Goal: Connect with others: Connect with other users

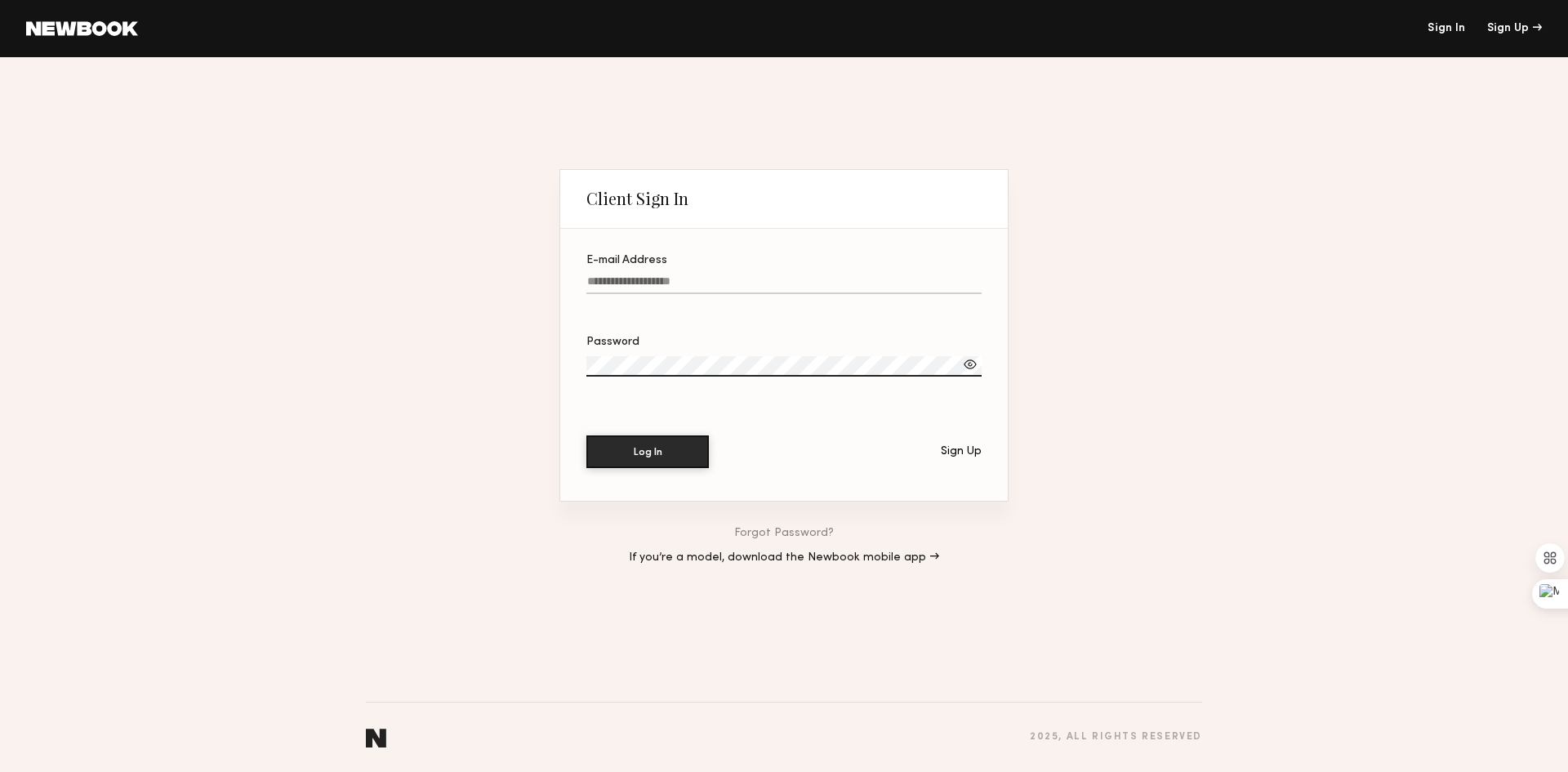
type input "**********"
click at [705, 275] on input "**********" at bounding box center [784, 285] width 396 height 19
click at [668, 440] on button "Log In" at bounding box center [648, 450] width 123 height 33
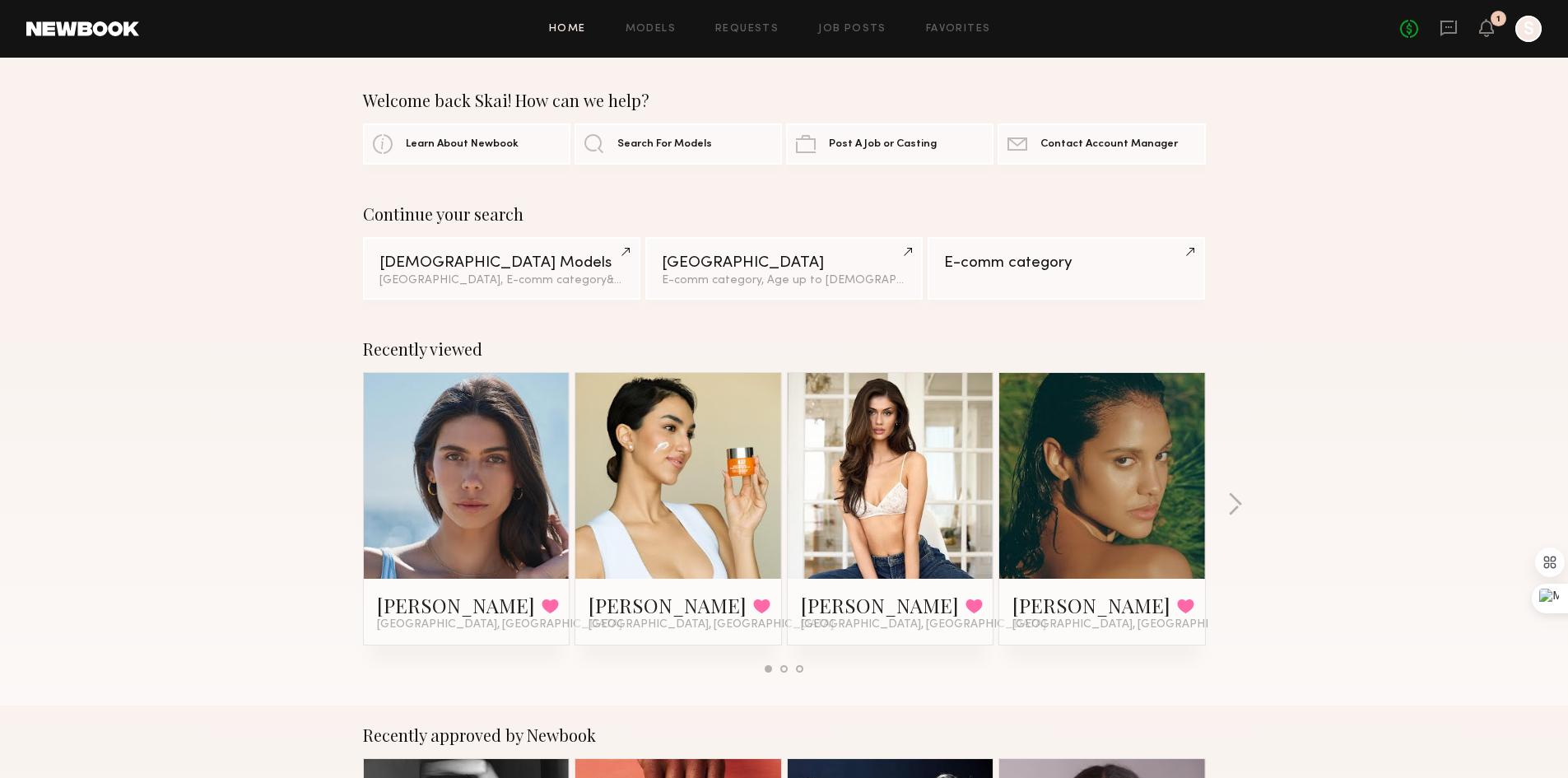
click at [1438, 30] on div "No fees up to $5,000 1 S" at bounding box center [1470, 28] width 142 height 26
click at [1442, 31] on icon at bounding box center [1448, 28] width 16 height 15
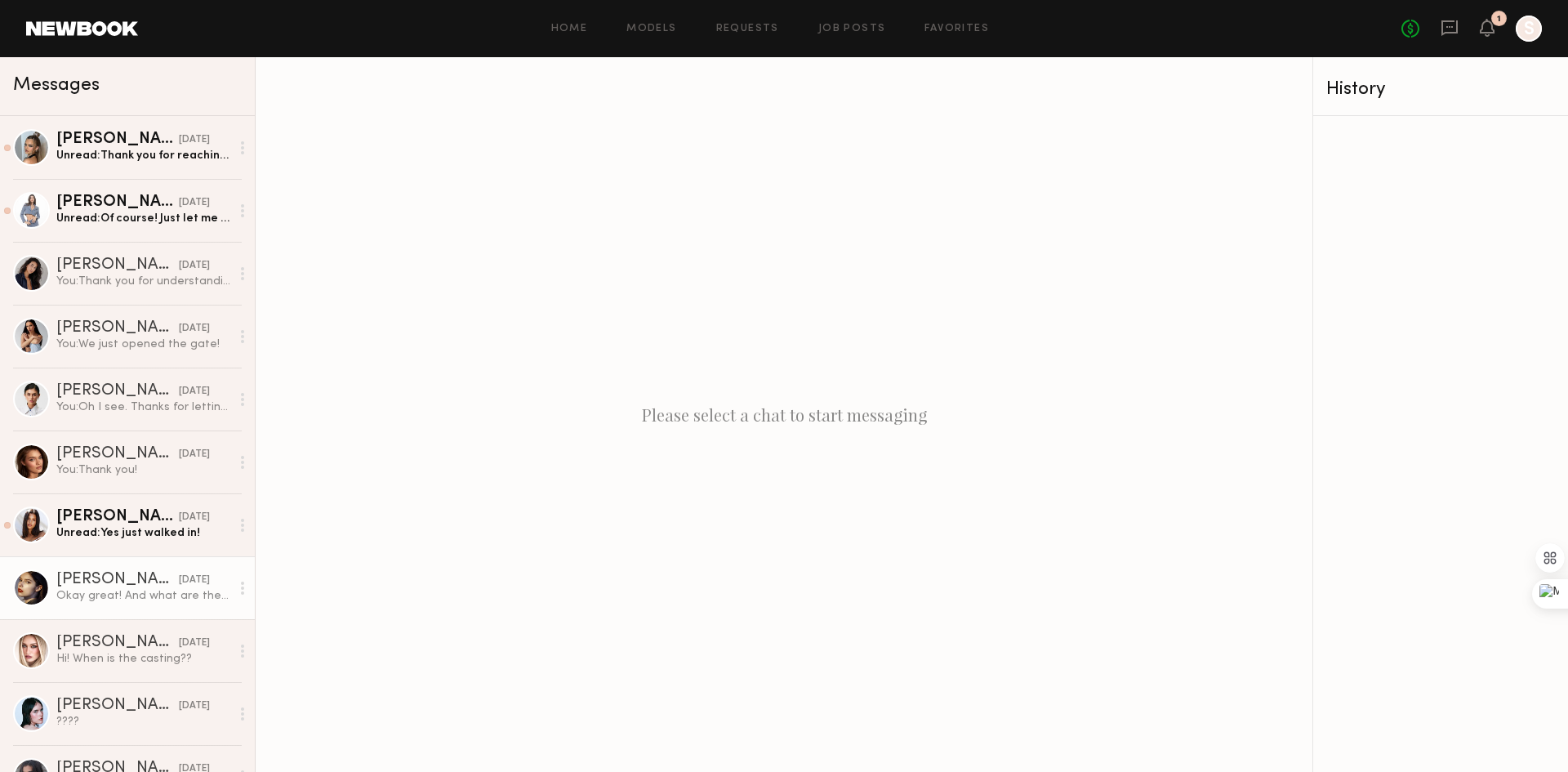
click at [114, 591] on div "Okay great! And what are the job details?" at bounding box center [143, 596] width 174 height 15
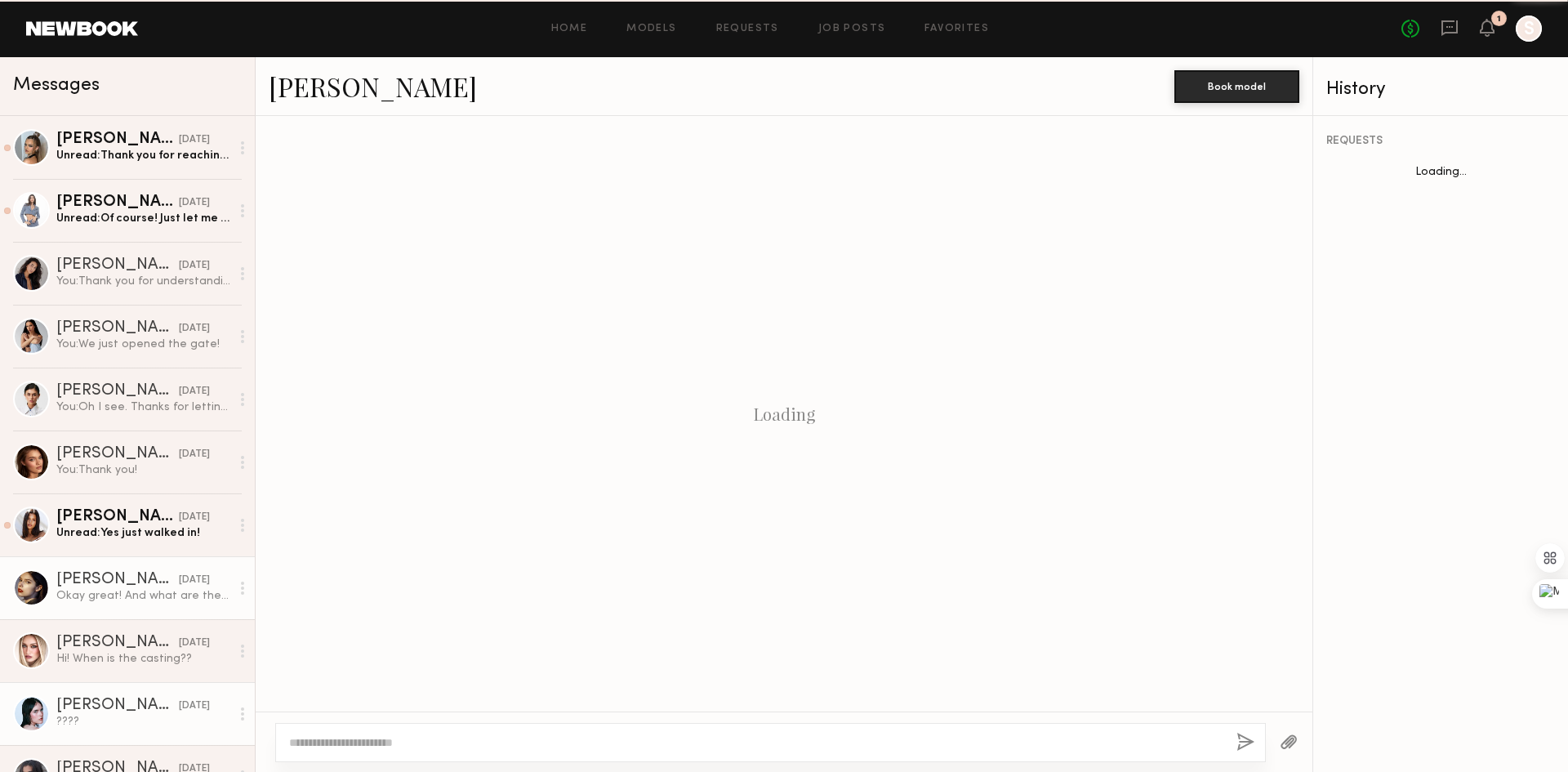
scroll to position [540, 0]
click at [89, 713] on div "Mae B." at bounding box center [118, 705] width 123 height 16
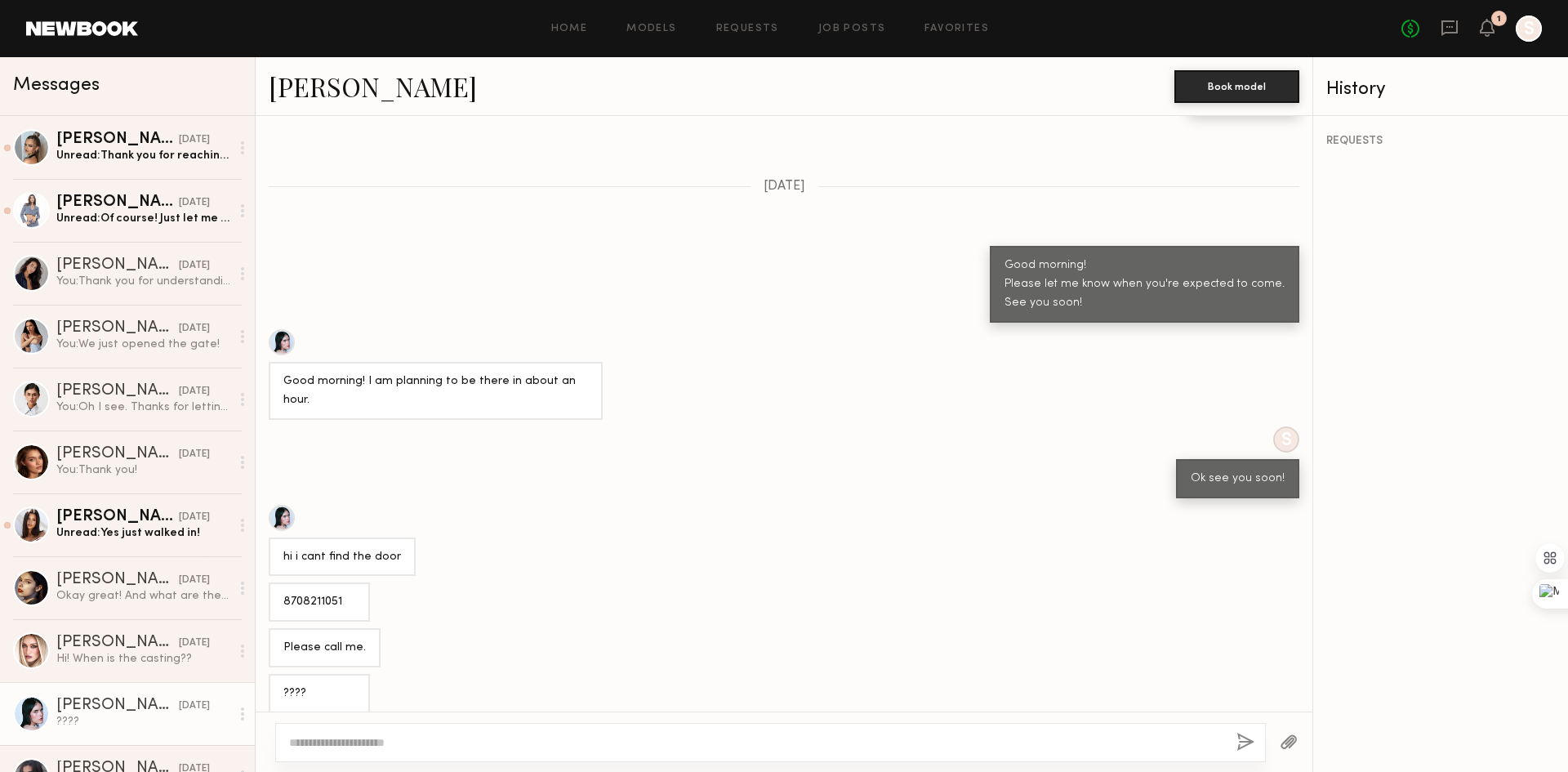
scroll to position [382, 0]
click at [284, 345] on div at bounding box center [281, 340] width 26 height 26
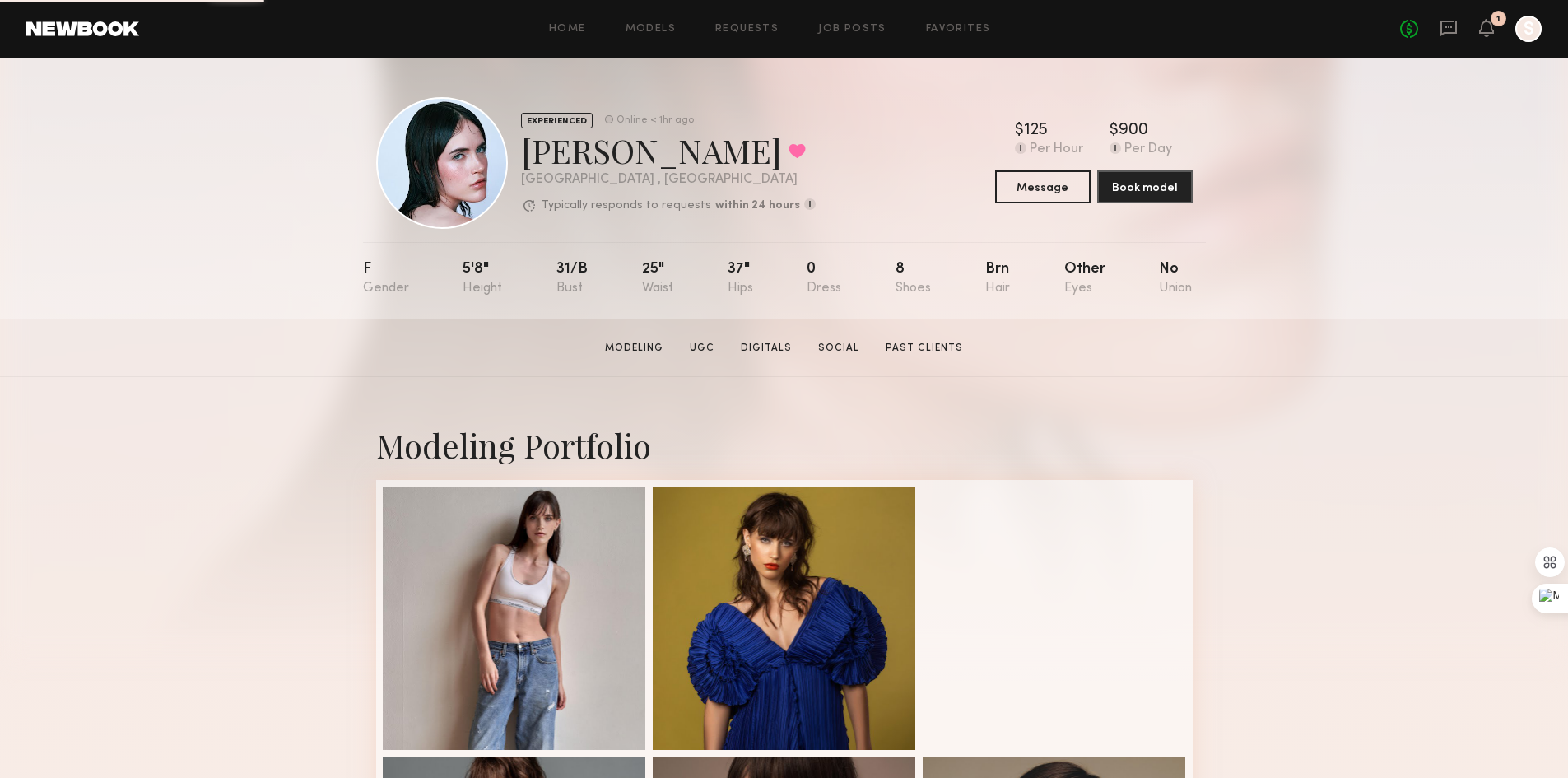
click at [451, 197] on div at bounding box center [441, 162] width 132 height 132
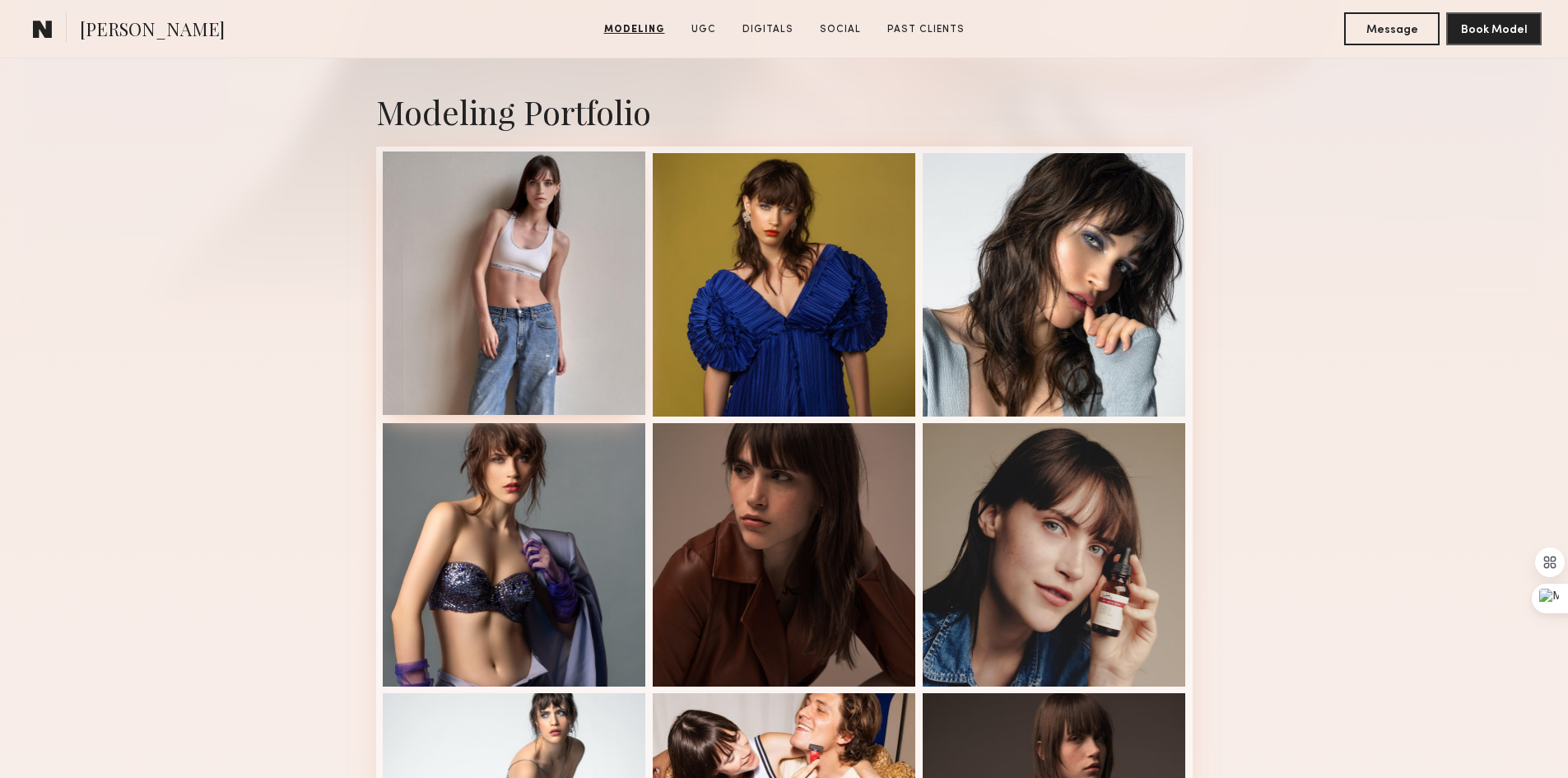
scroll to position [329, 0]
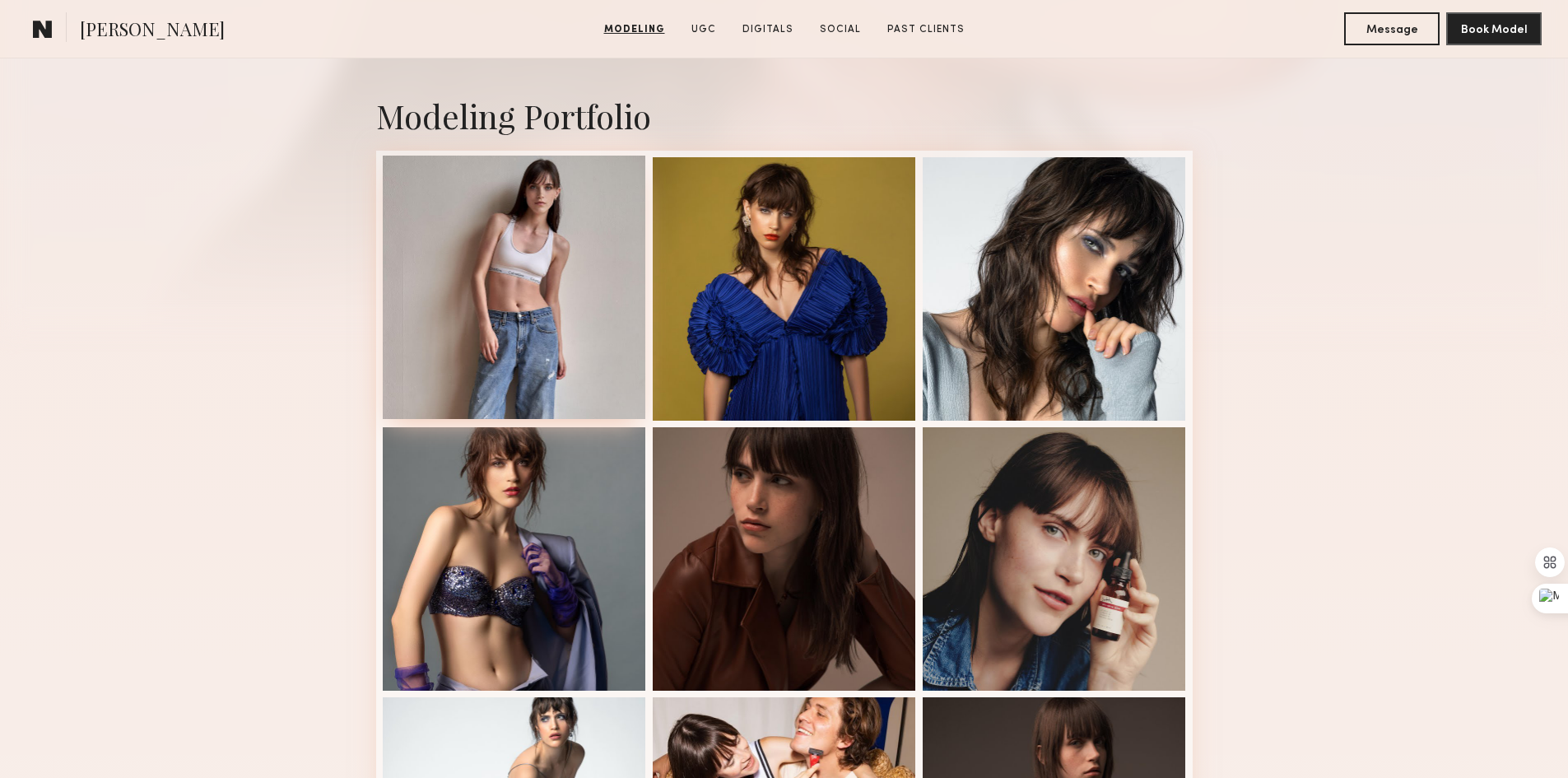
click at [589, 333] on div at bounding box center [514, 287] width 263 height 263
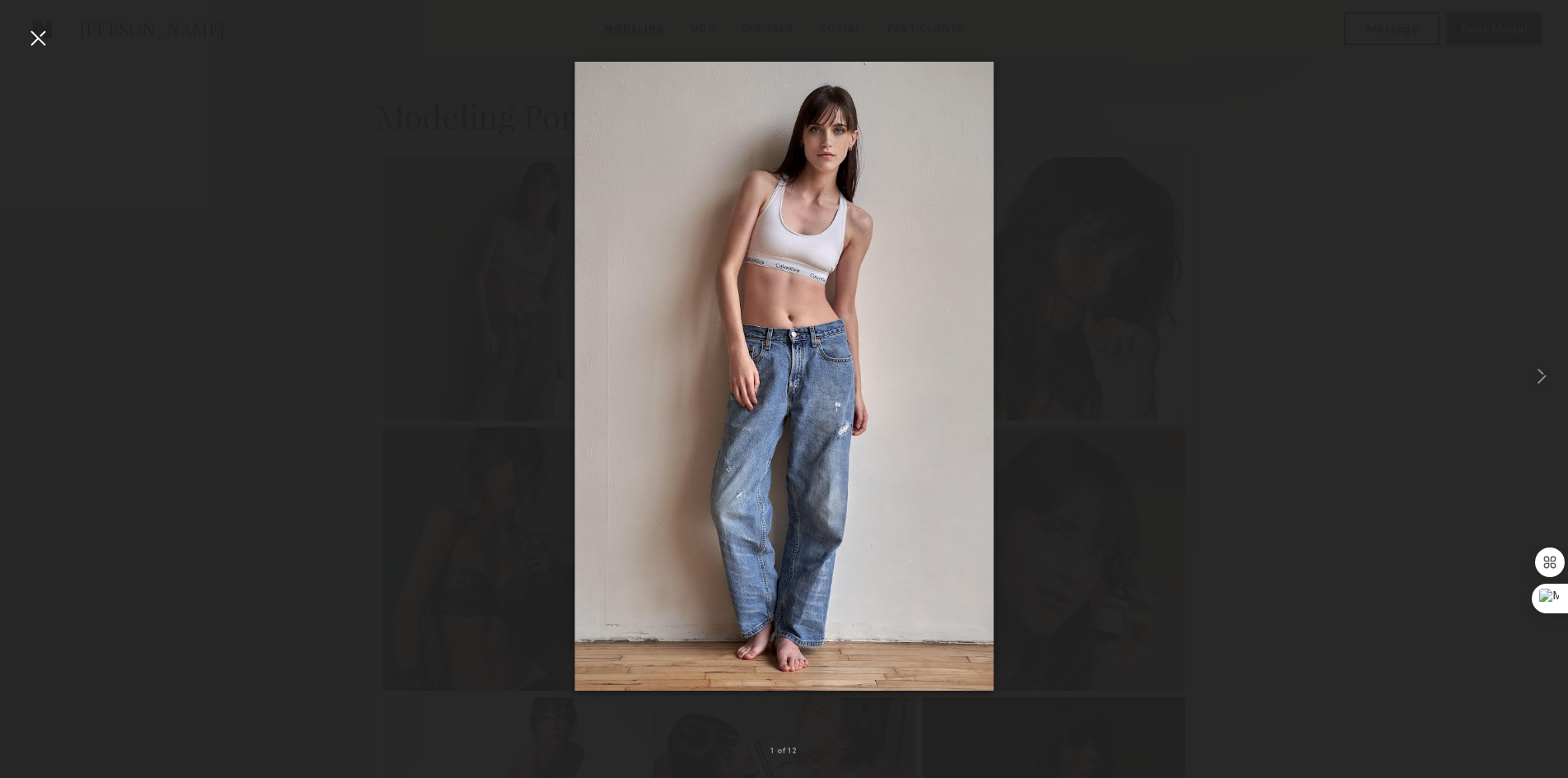
click at [43, 36] on div at bounding box center [37, 37] width 26 height 26
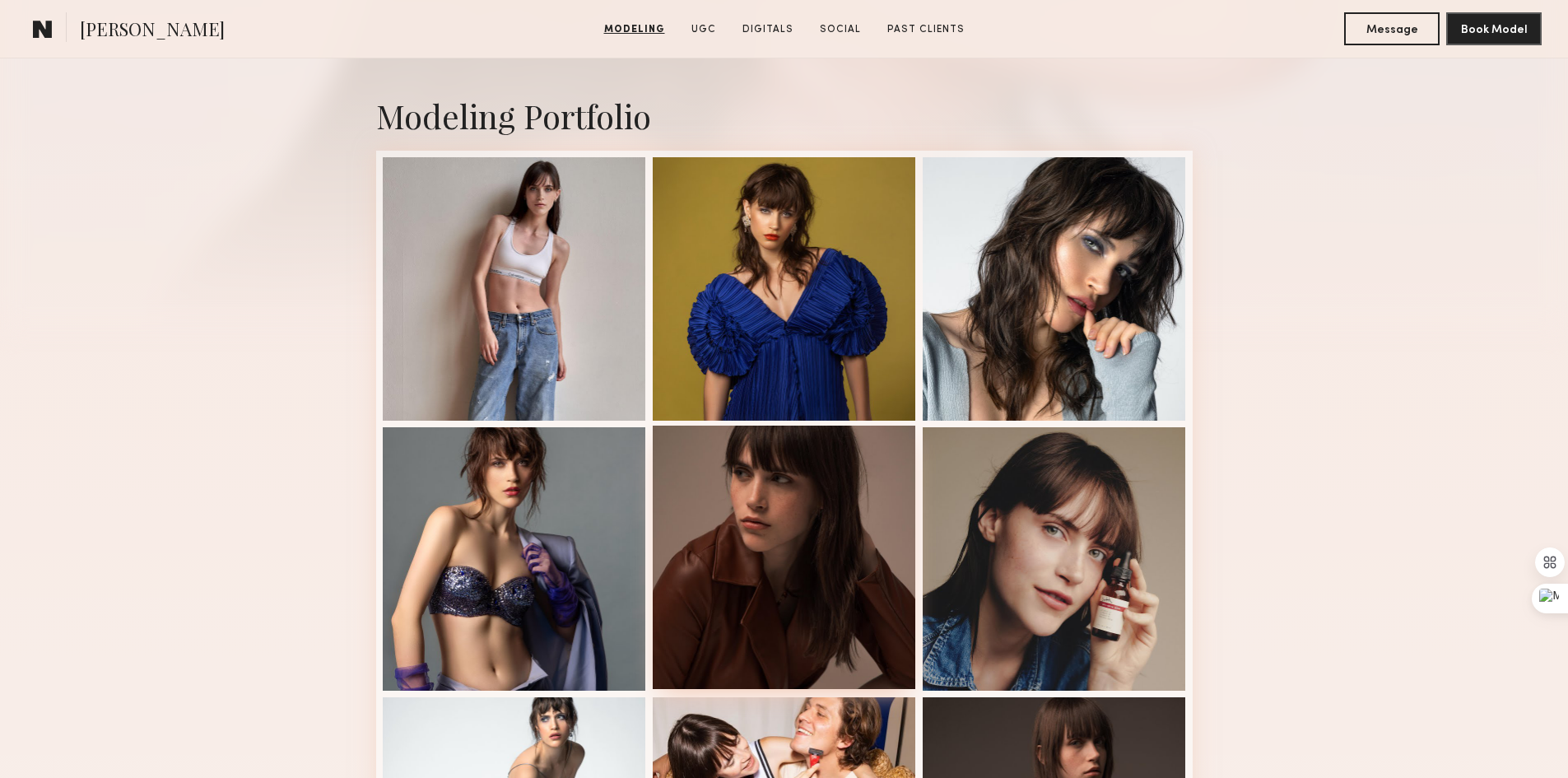
click at [781, 568] on div at bounding box center [784, 557] width 263 height 263
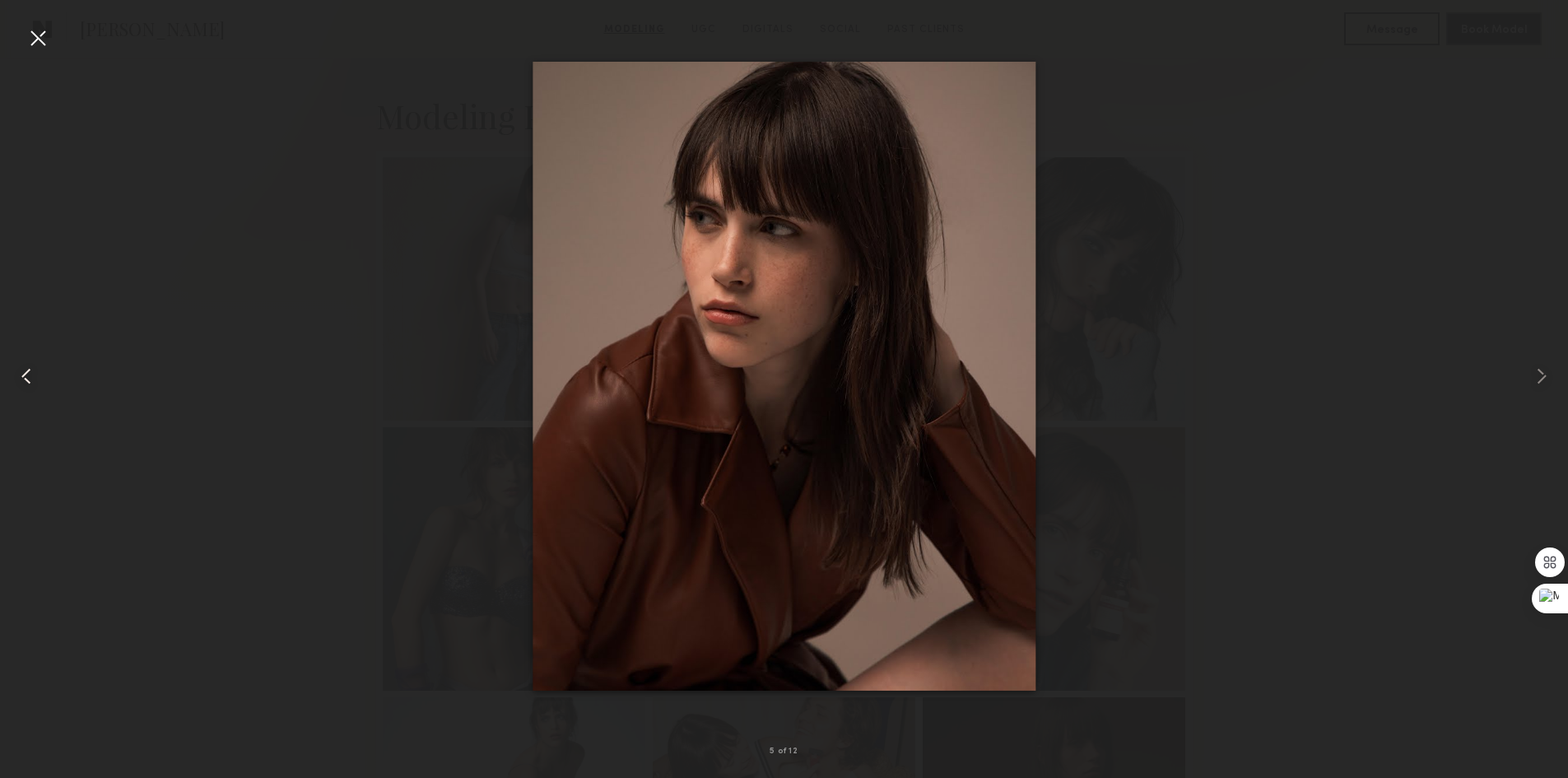
click at [51, 31] on div at bounding box center [31, 376] width 63 height 699
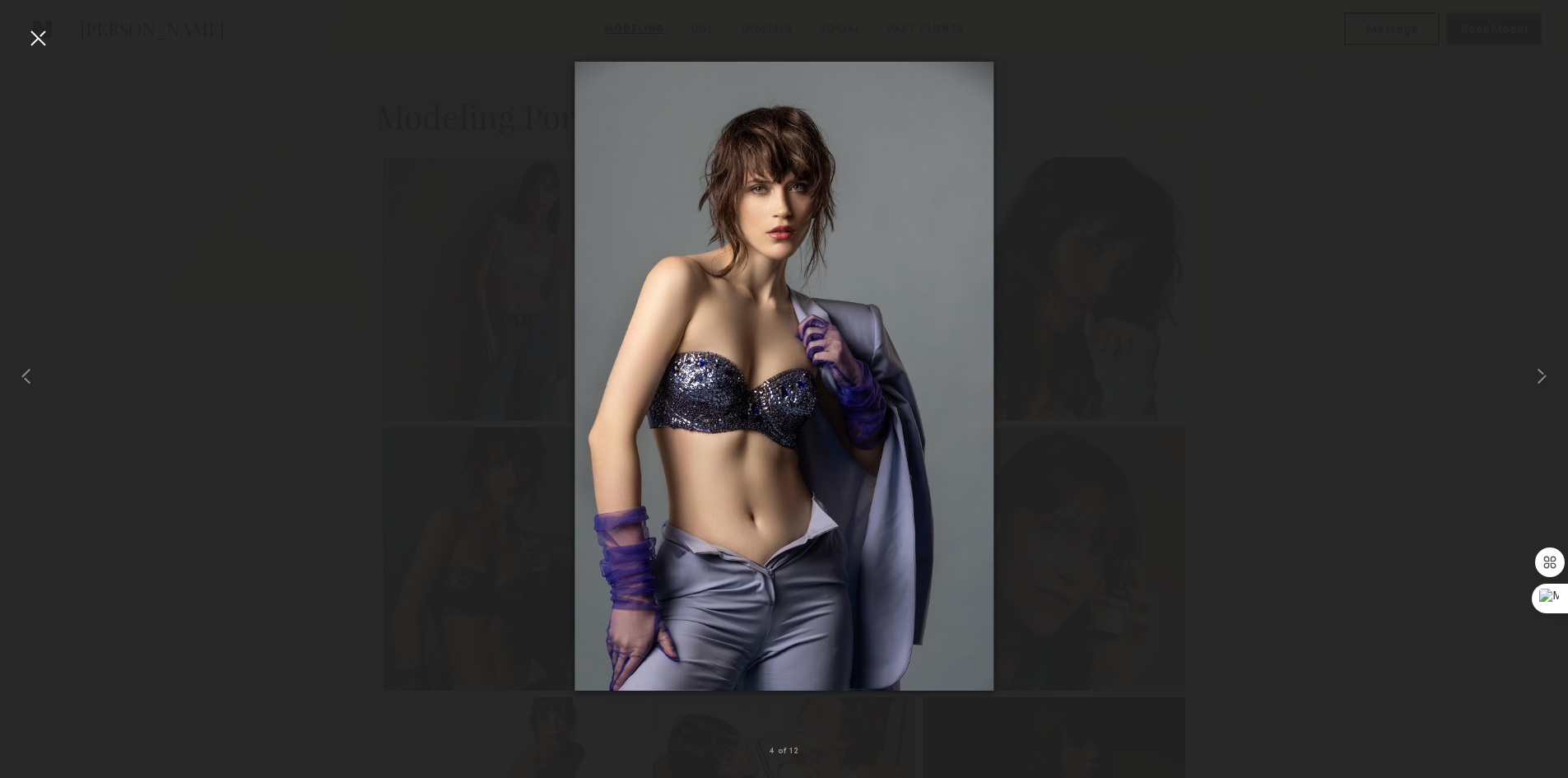
click at [41, 36] on div at bounding box center [37, 37] width 26 height 26
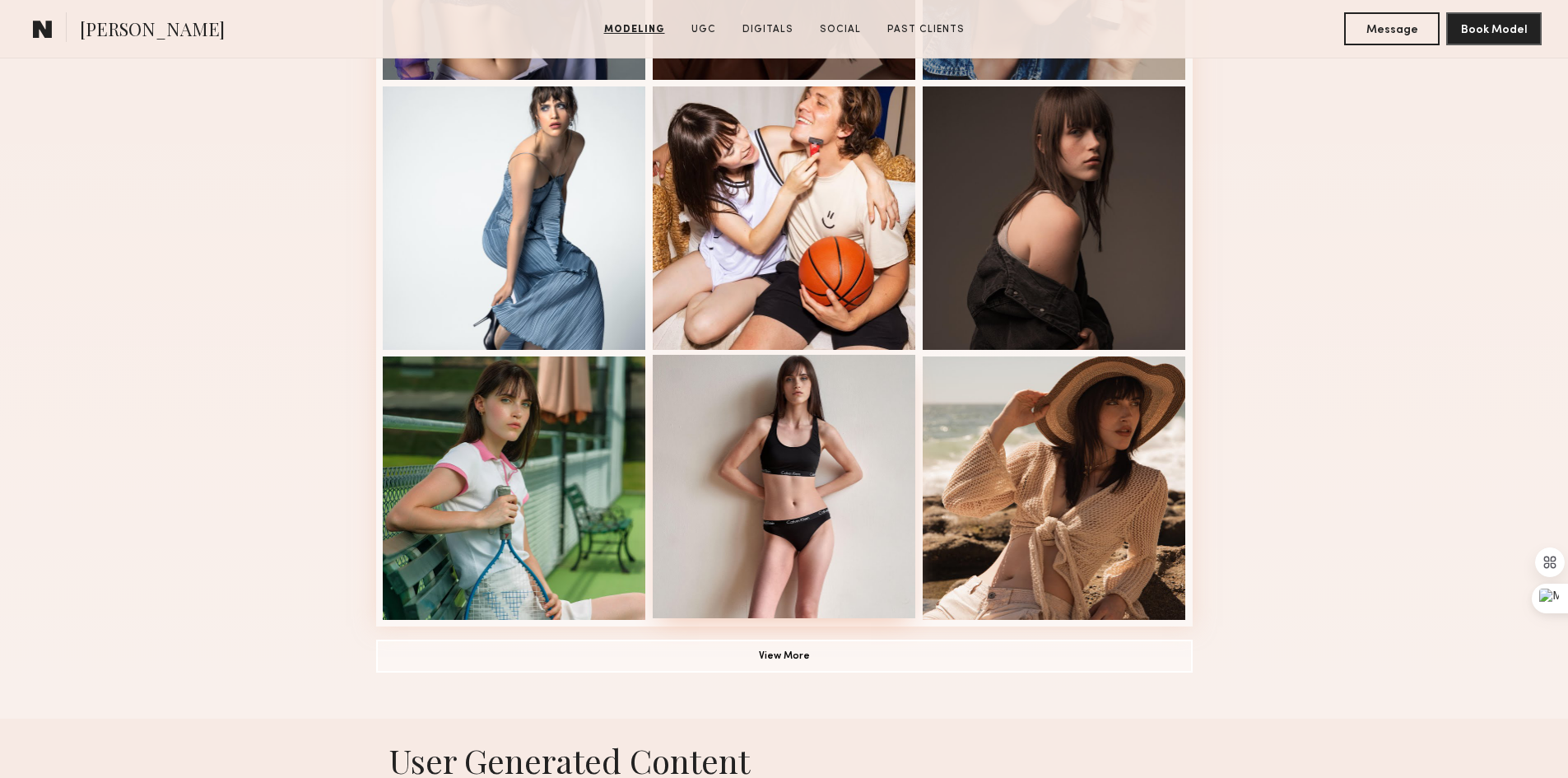
scroll to position [1070, 0]
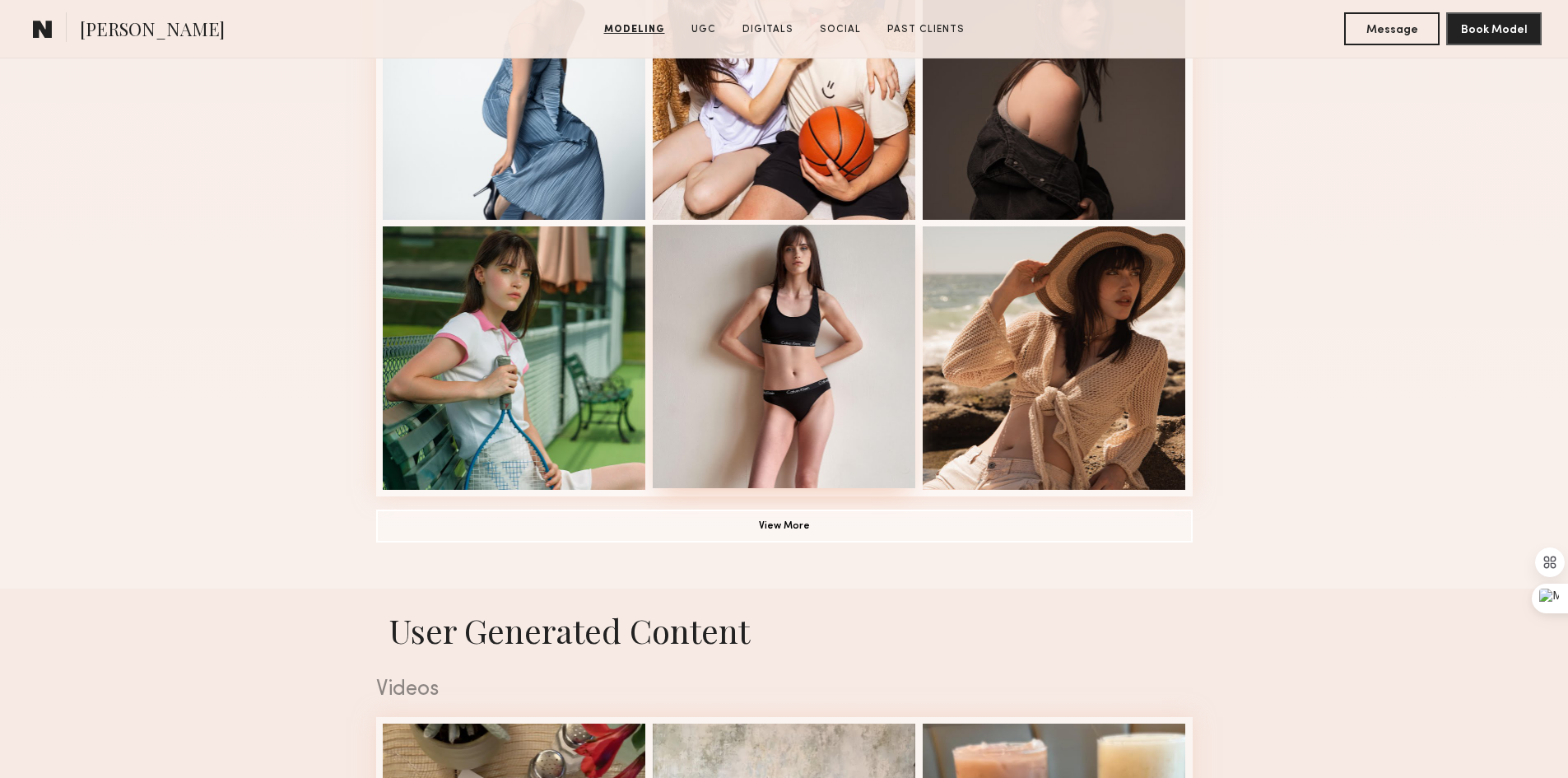
click at [833, 344] on div at bounding box center [784, 356] width 263 height 263
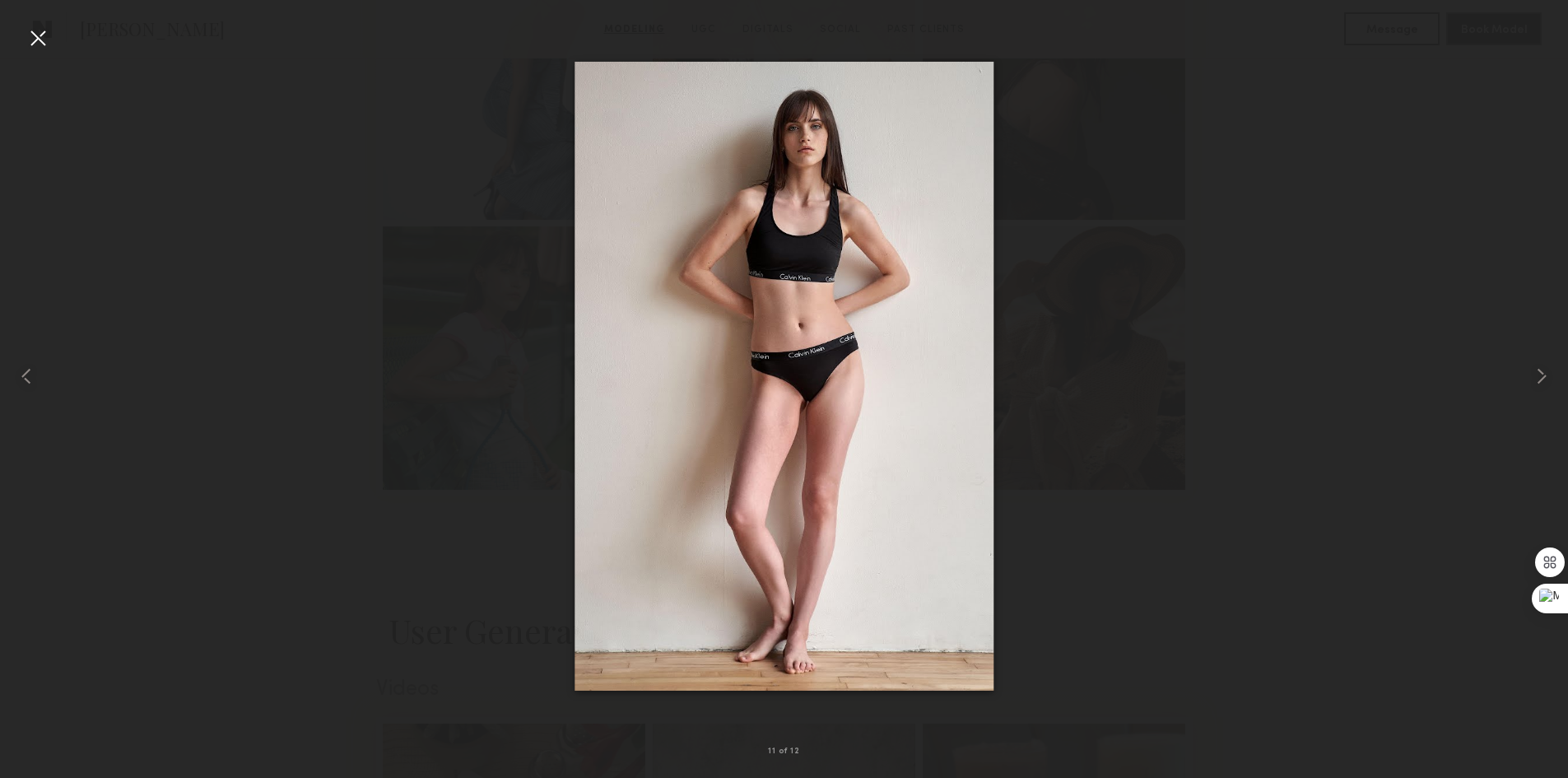
click at [40, 37] on div at bounding box center [37, 37] width 26 height 26
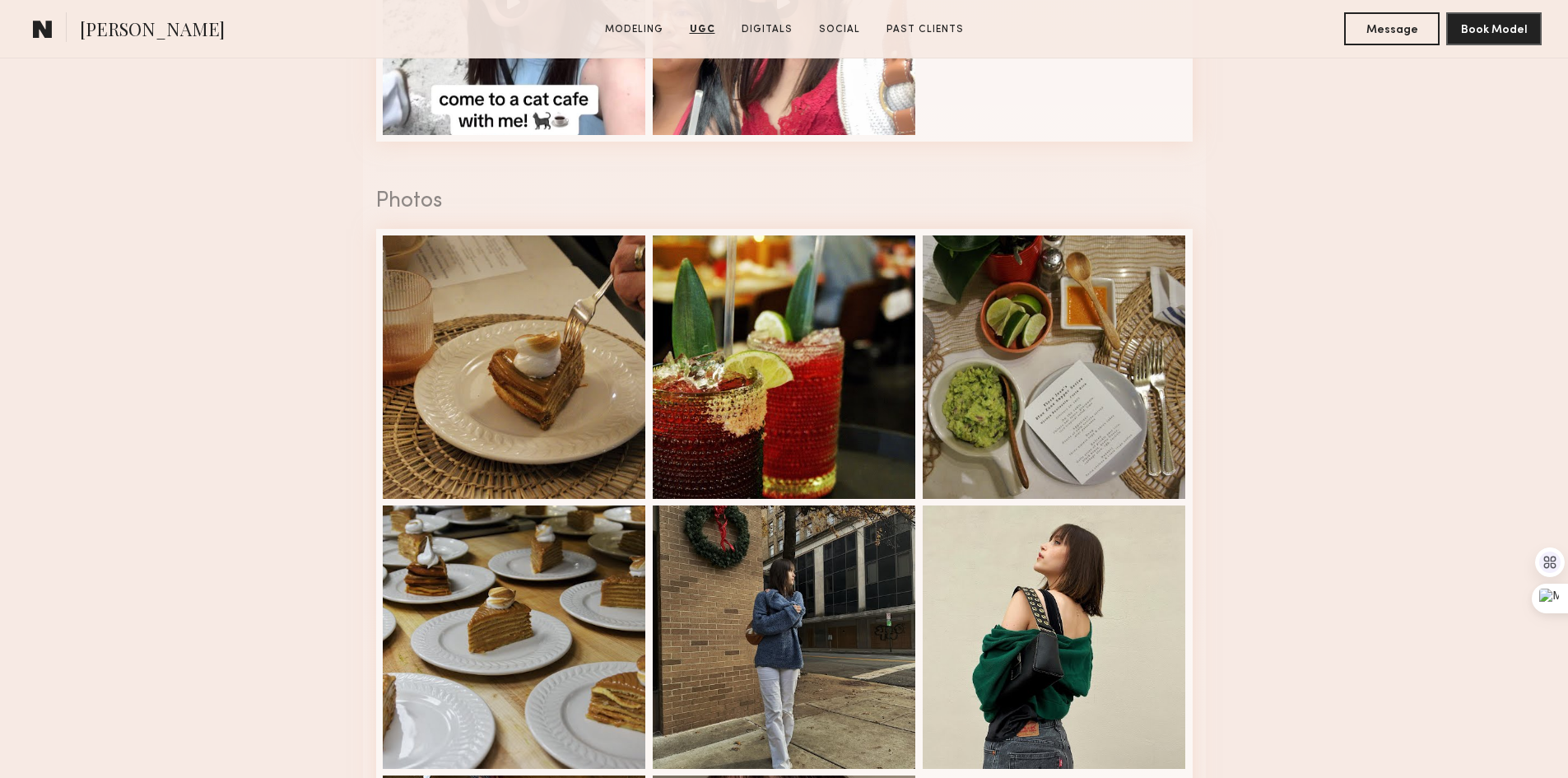
scroll to position [2305, 0]
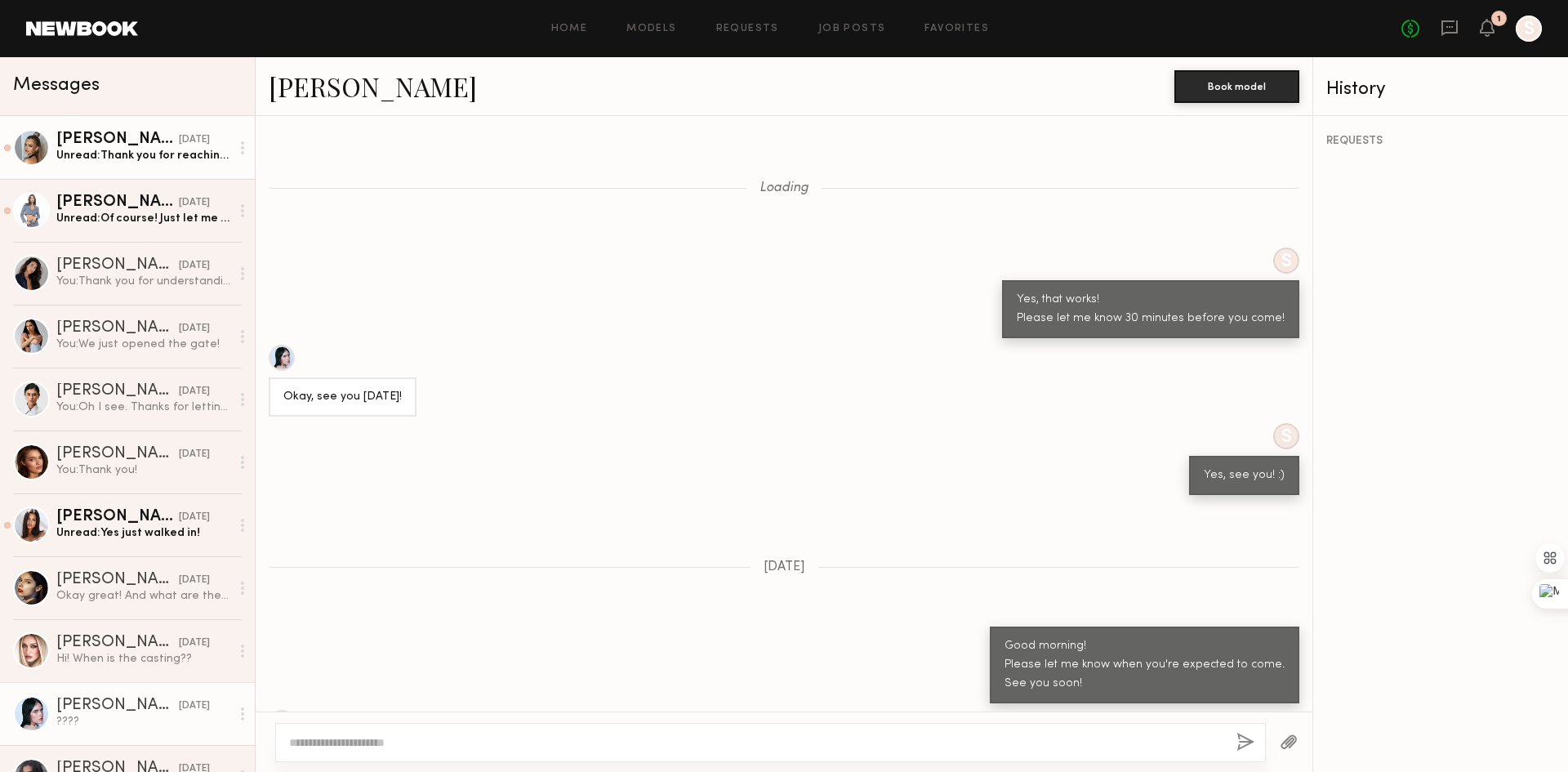
scroll to position [382, 0]
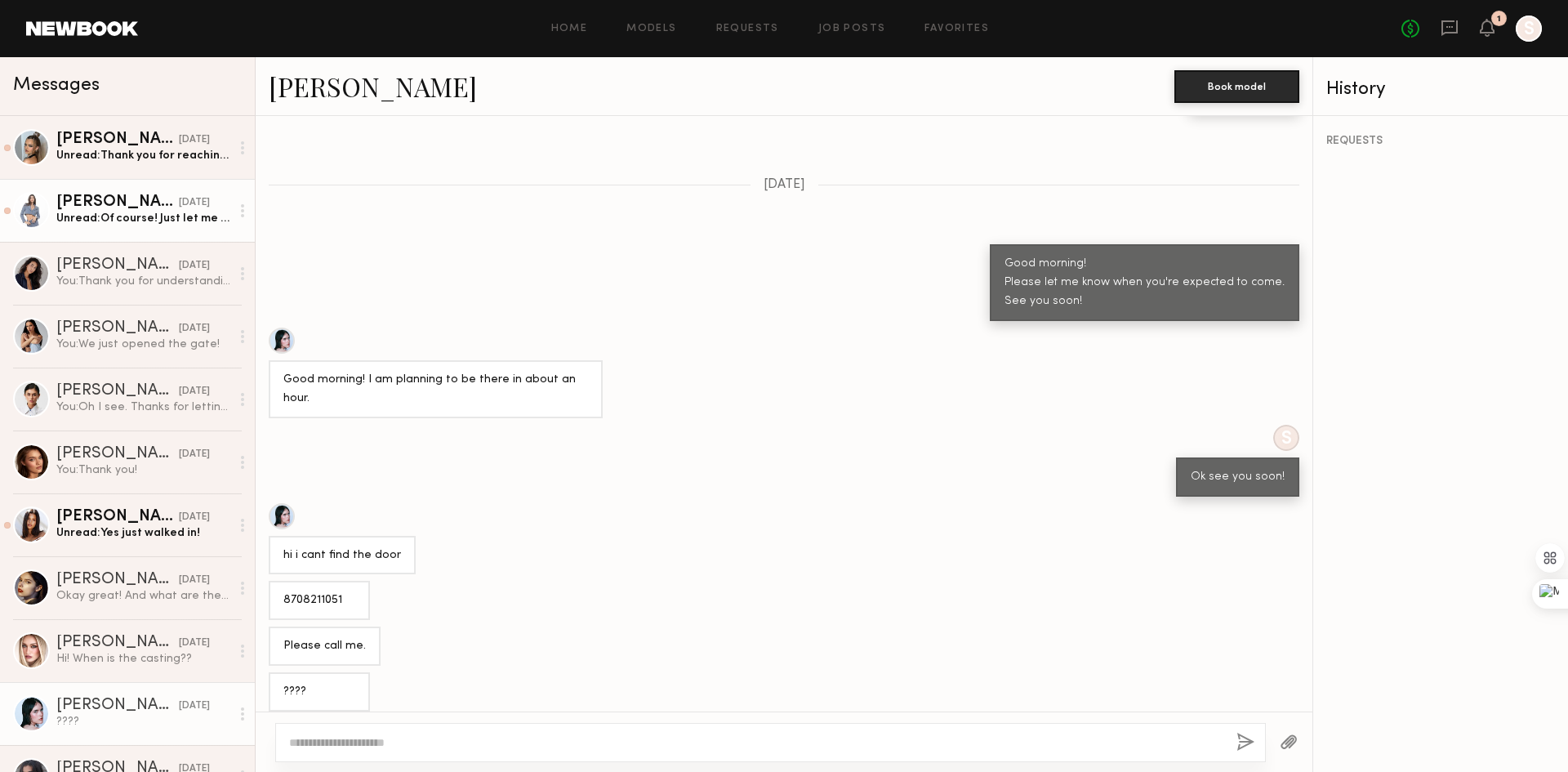
click at [168, 221] on div "Unread: Of course! Just let me know when the next casting will be when you find…" at bounding box center [143, 218] width 174 height 15
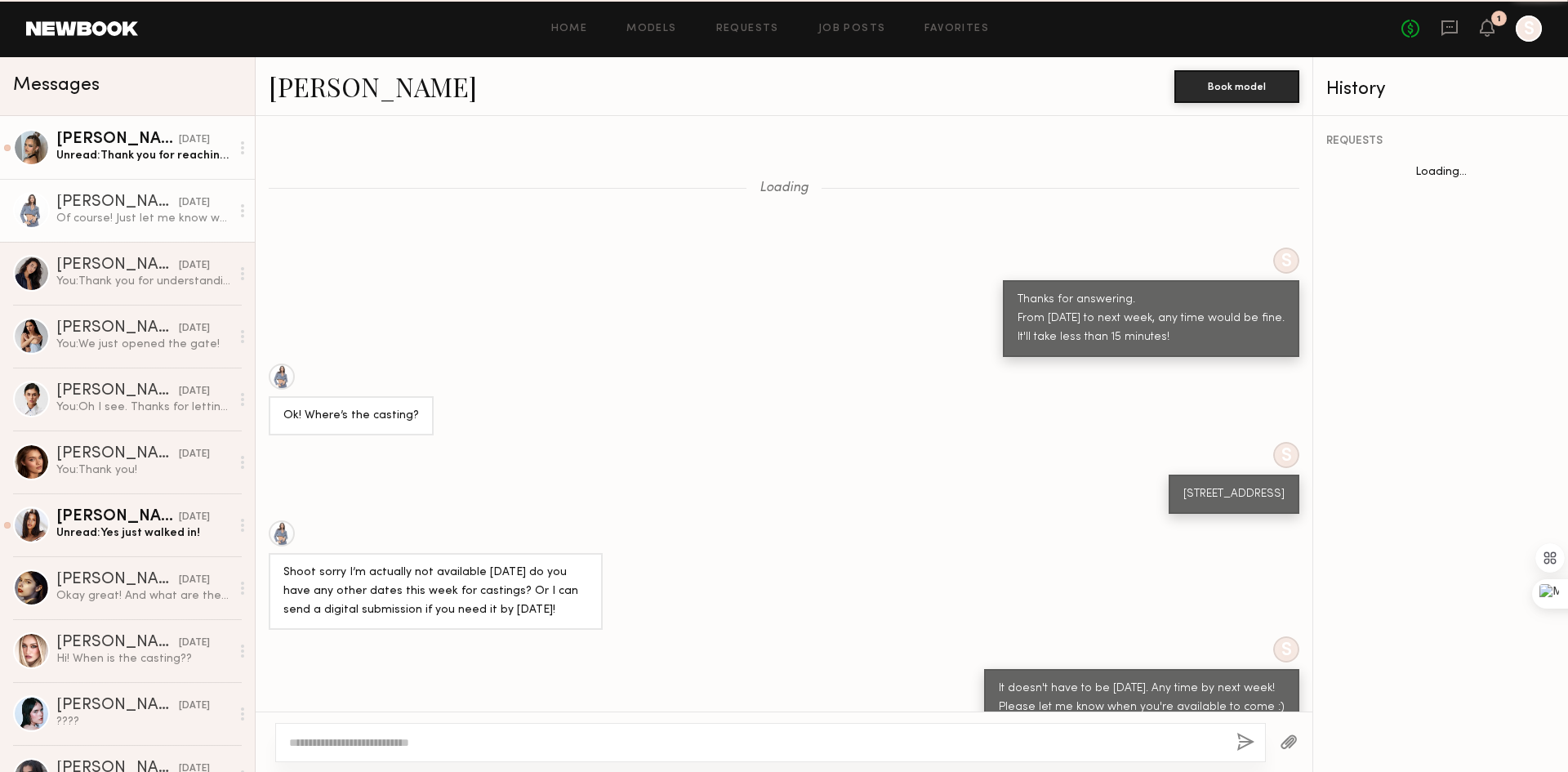
scroll to position [721, 0]
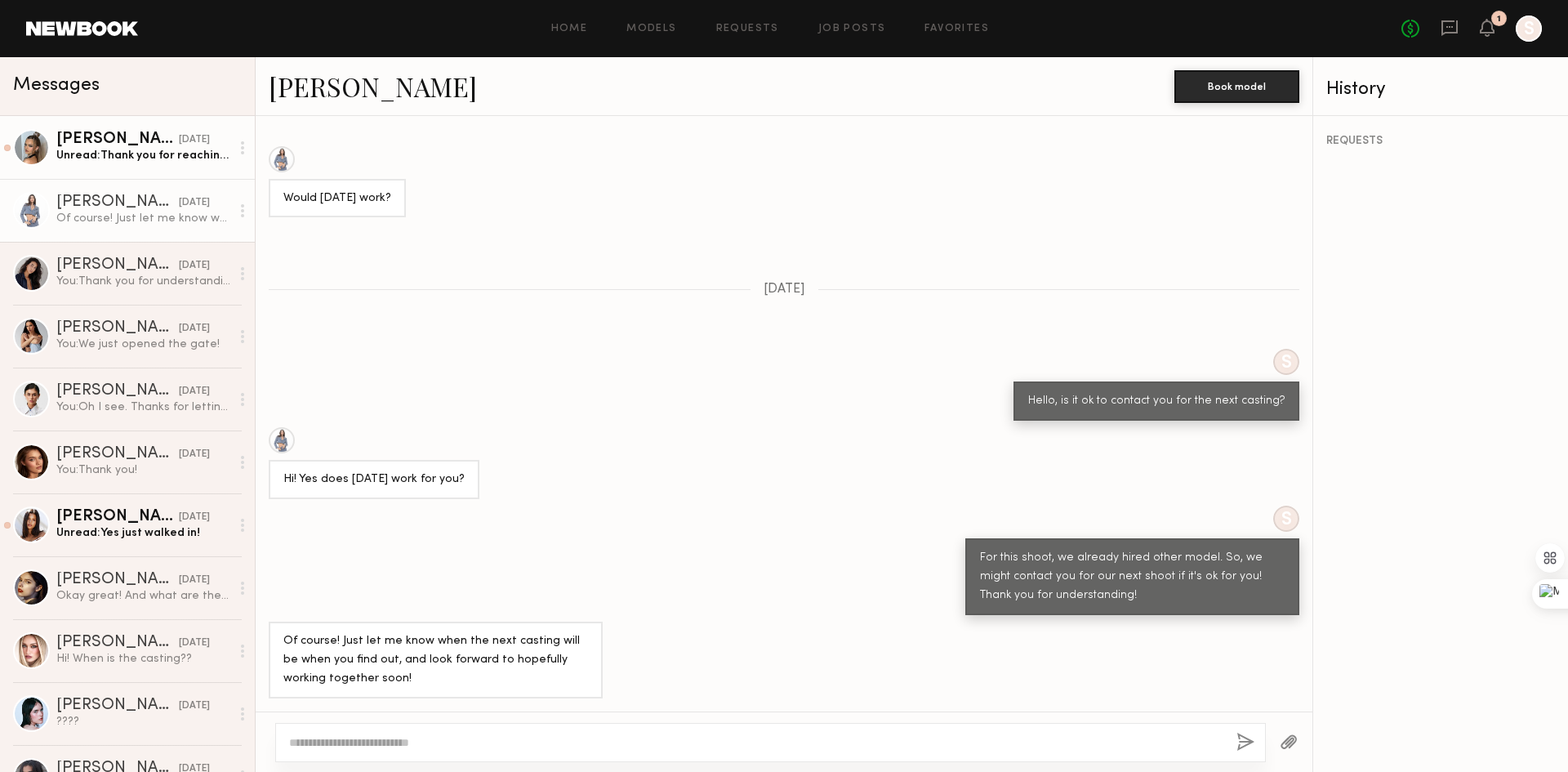
click at [130, 156] on div "Unread: Thank you for reaching out! Im based in Sacramento the past few months …" at bounding box center [143, 156] width 174 height 15
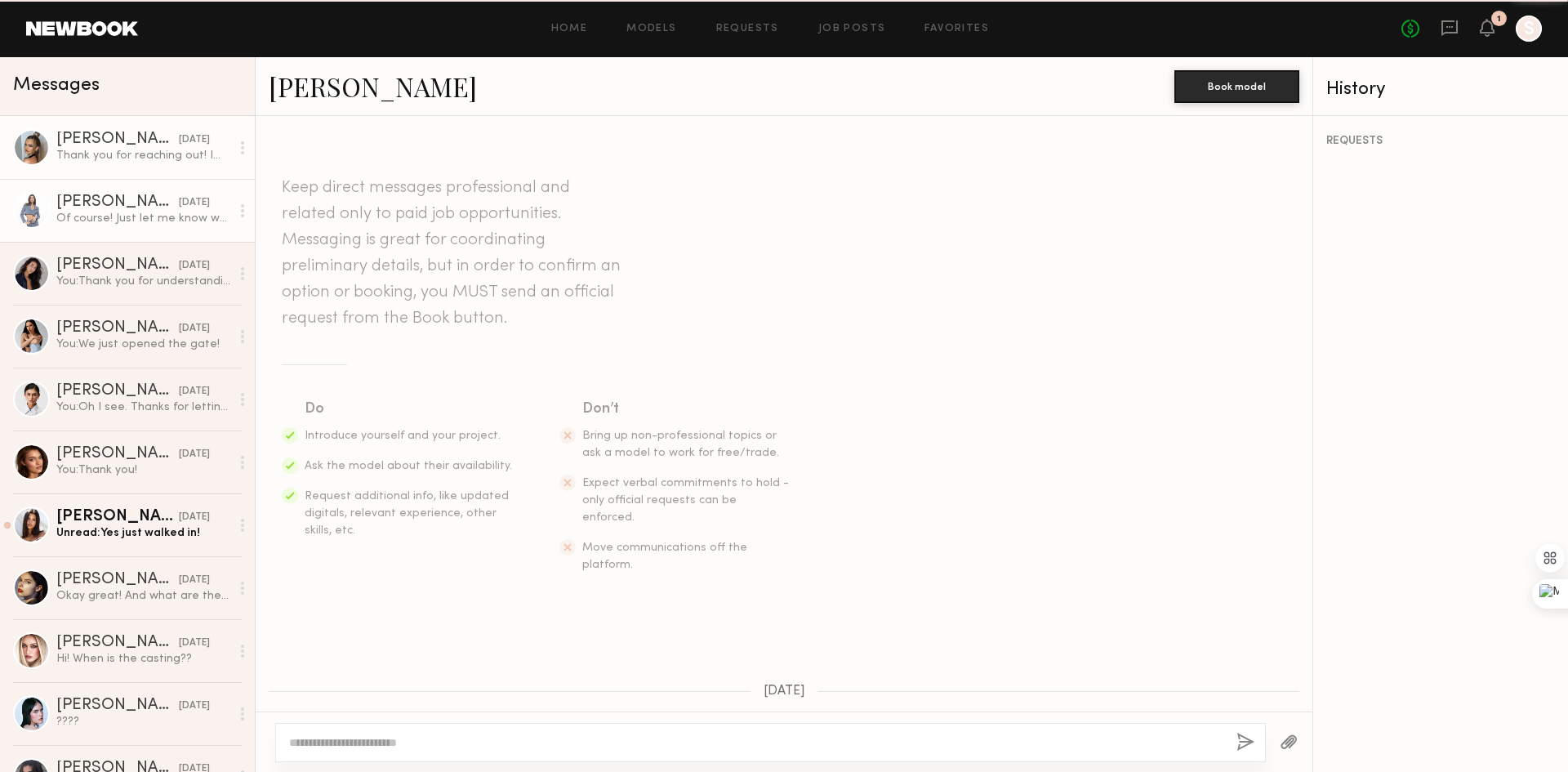
scroll to position [604, 0]
